Goal: Obtain resource: Download file/media

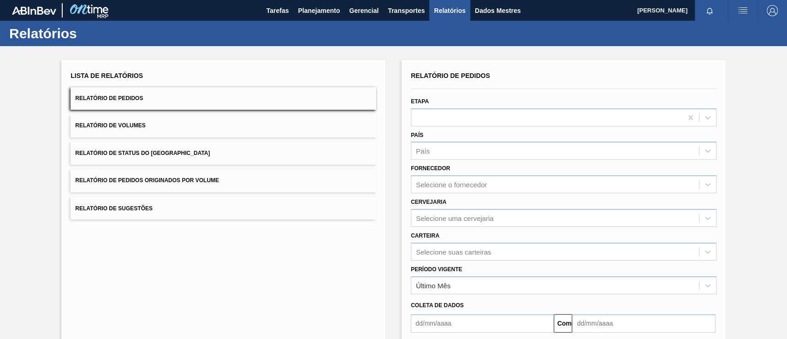
click at [245, 176] on button "Relatório de Pedidos Originados por Volume" at bounding box center [224, 180] width 306 height 23
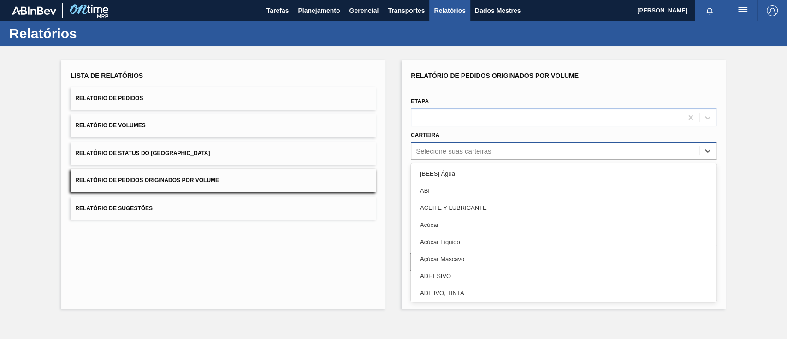
click at [442, 148] on font "Selecione suas carteiras" at bounding box center [453, 151] width 75 height 8
type input "garr"
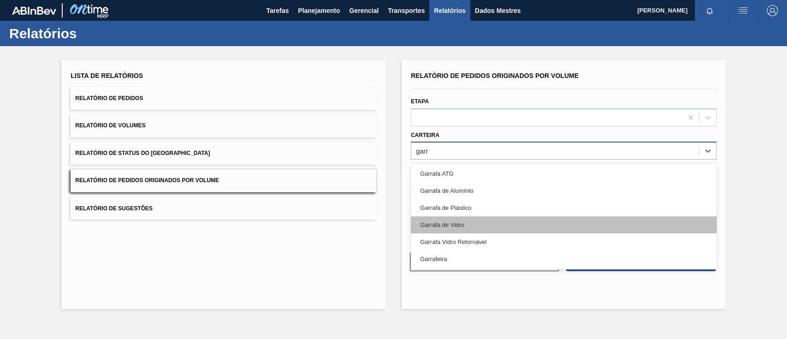
click at [476, 232] on div "Garrafa de Vidro" at bounding box center [564, 224] width 306 height 17
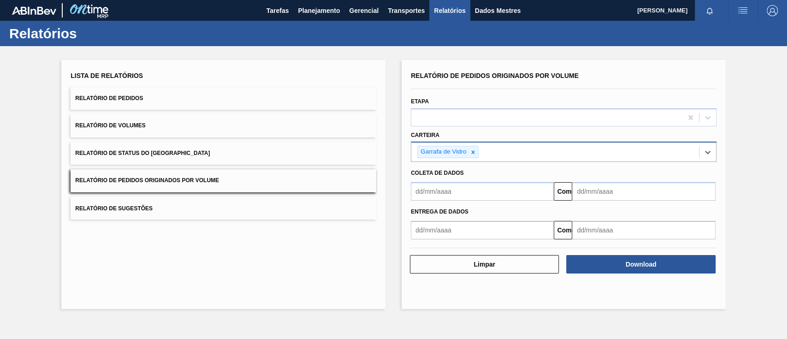
click at [462, 194] on input "text" at bounding box center [482, 191] width 143 height 18
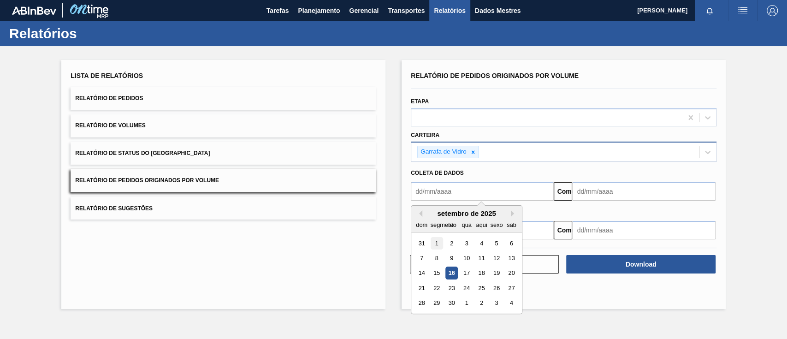
click at [440, 242] on div "1" at bounding box center [436, 243] width 12 height 12
type input "[DATE]"
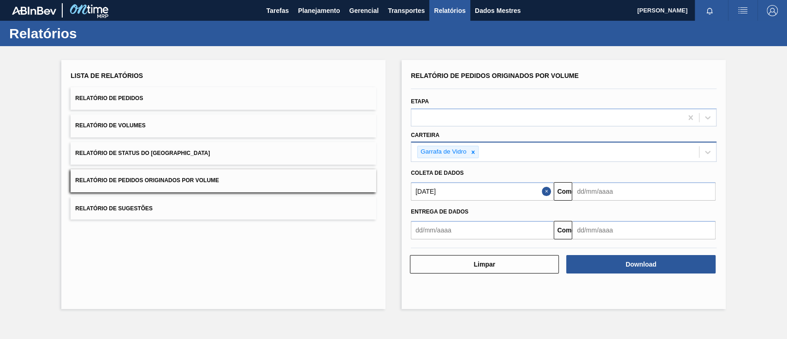
click at [595, 194] on input "text" at bounding box center [643, 191] width 143 height 18
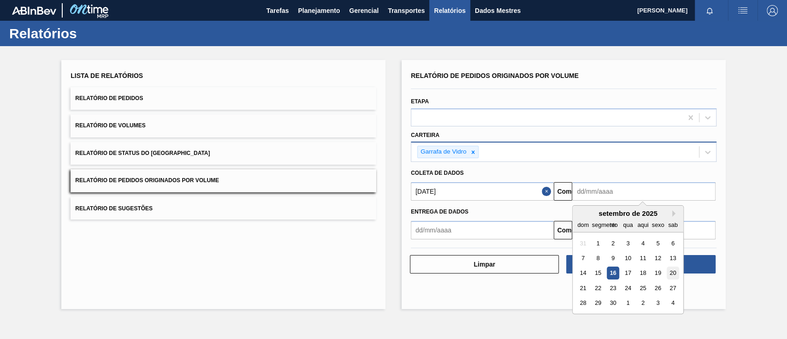
click at [674, 274] on font "20" at bounding box center [673, 273] width 6 height 7
type input "[DATE]"
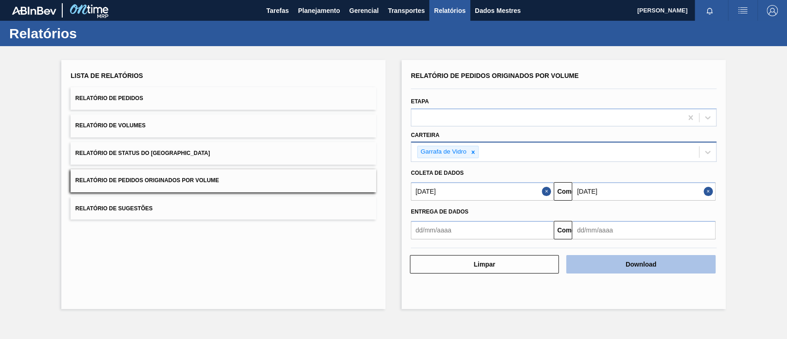
click at [667, 265] on button "Download" at bounding box center [640, 264] width 149 height 18
